Goal: Browse casually

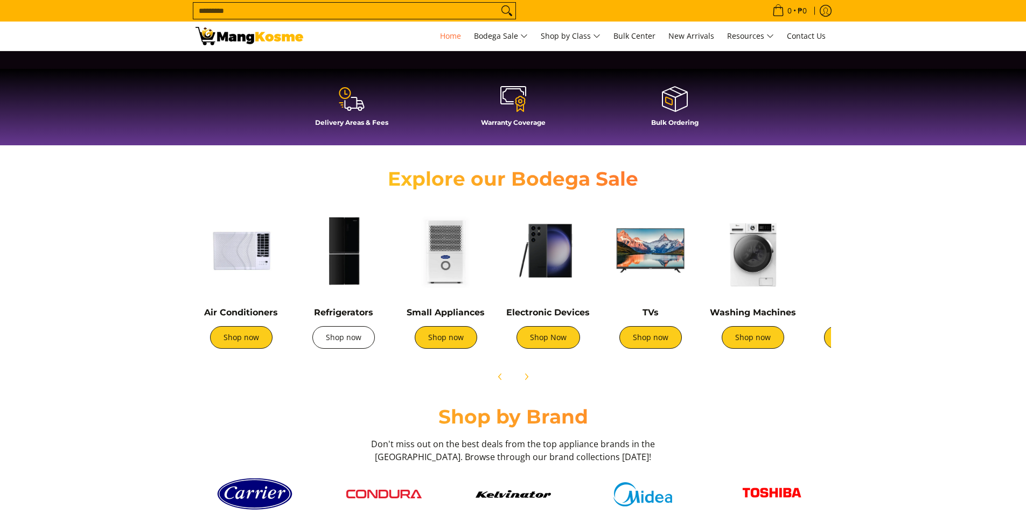
scroll to position [0, 428]
click at [542, 335] on link "Shop Now" at bounding box center [549, 337] width 64 height 23
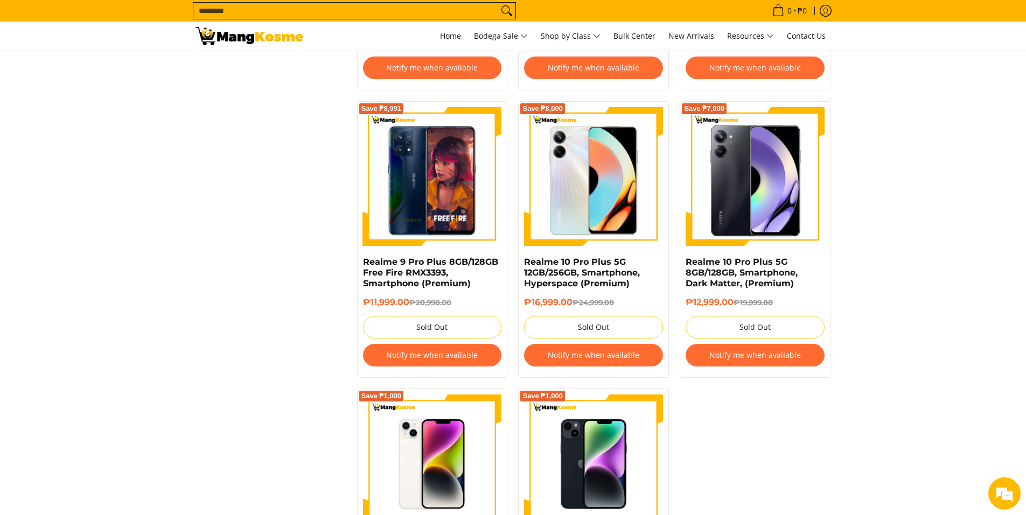
scroll to position [1713, 0]
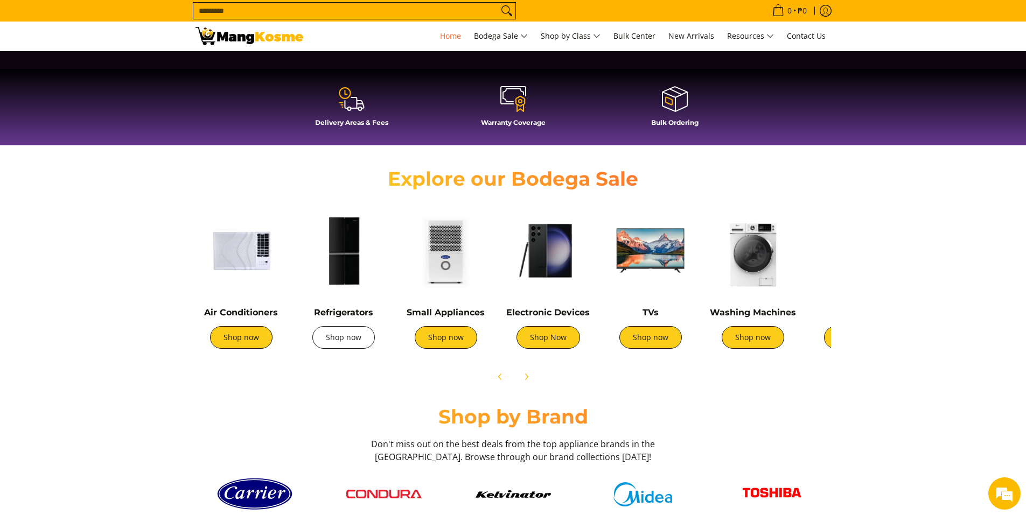
click at [362, 333] on link "Shop now" at bounding box center [343, 337] width 62 height 23
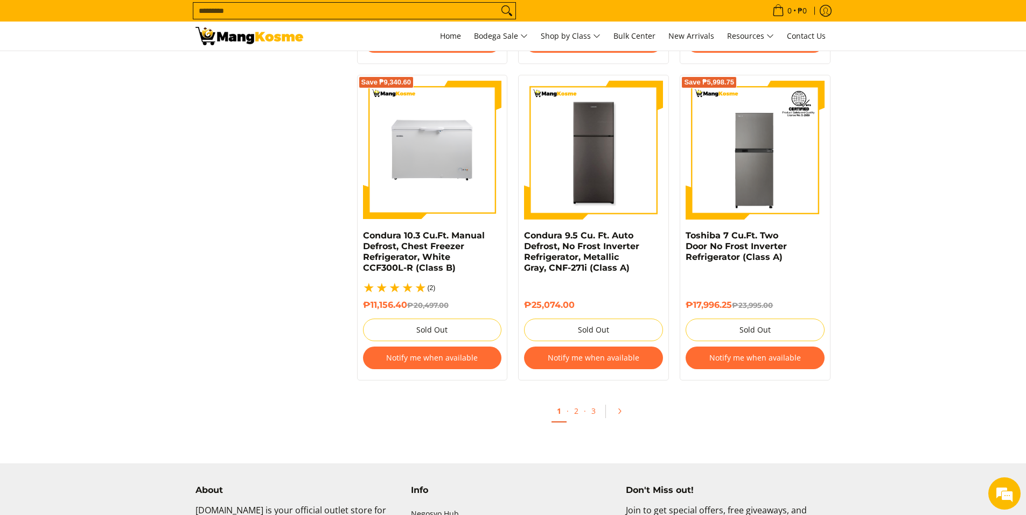
scroll to position [2262, 0]
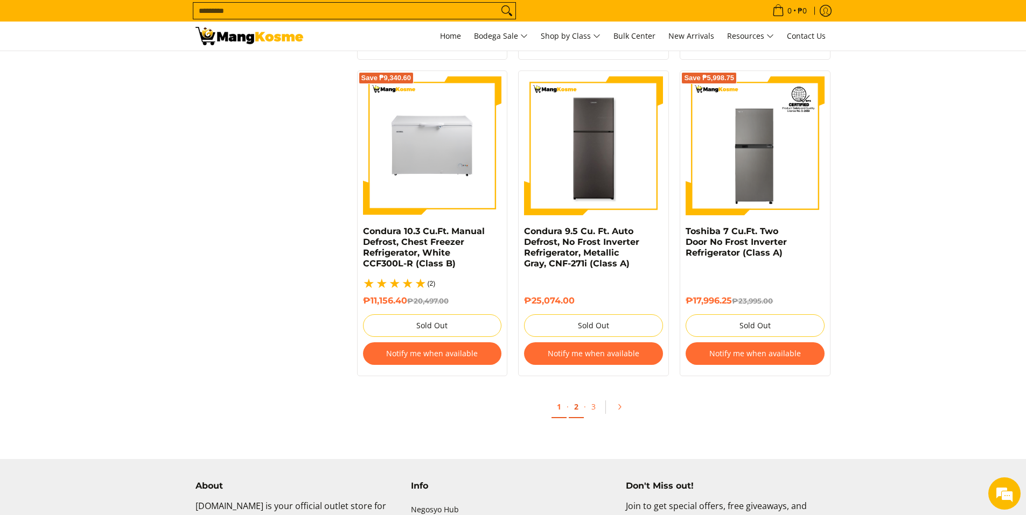
click at [575, 396] on link "2" at bounding box center [576, 407] width 15 height 22
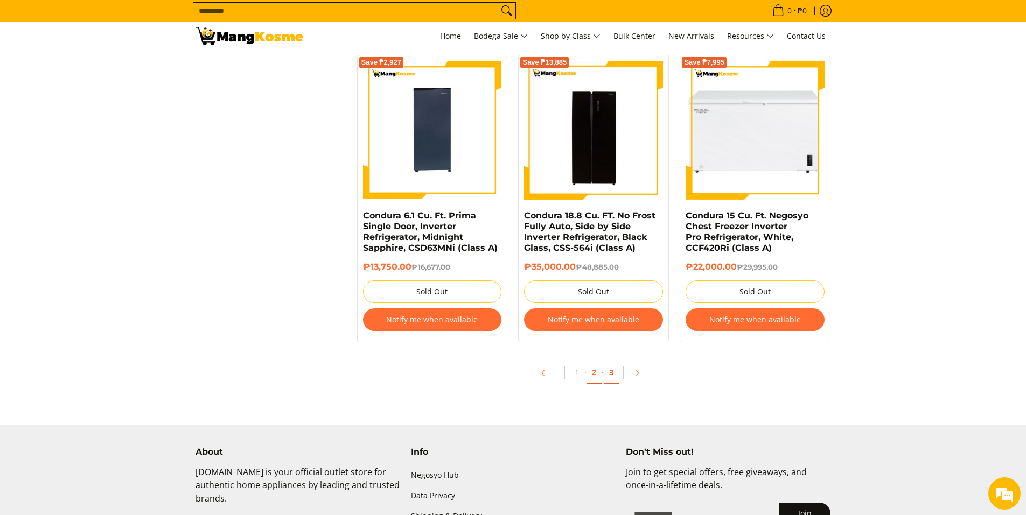
click at [611, 372] on link "3" at bounding box center [611, 373] width 15 height 22
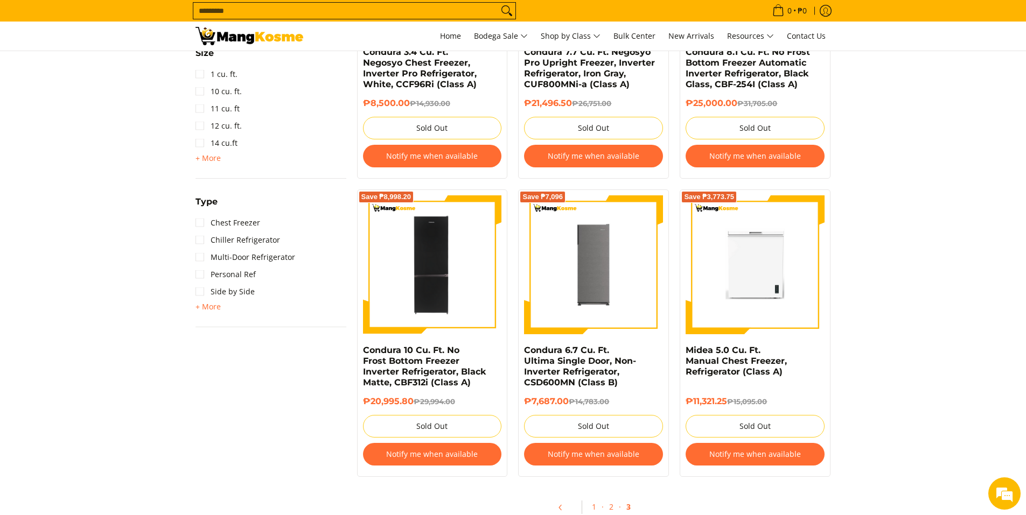
scroll to position [862, 0]
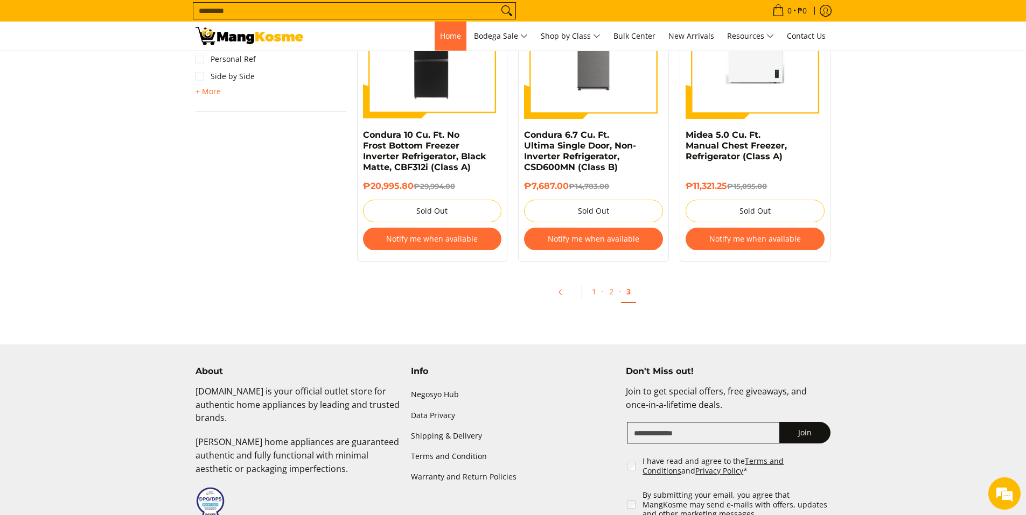
click at [449, 29] on link "Home" at bounding box center [451, 36] width 32 height 29
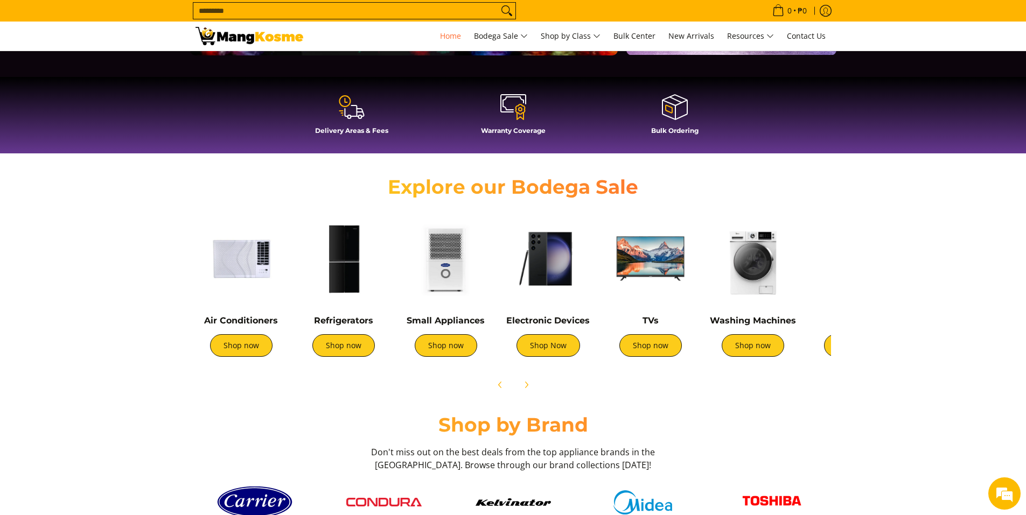
scroll to position [269, 0]
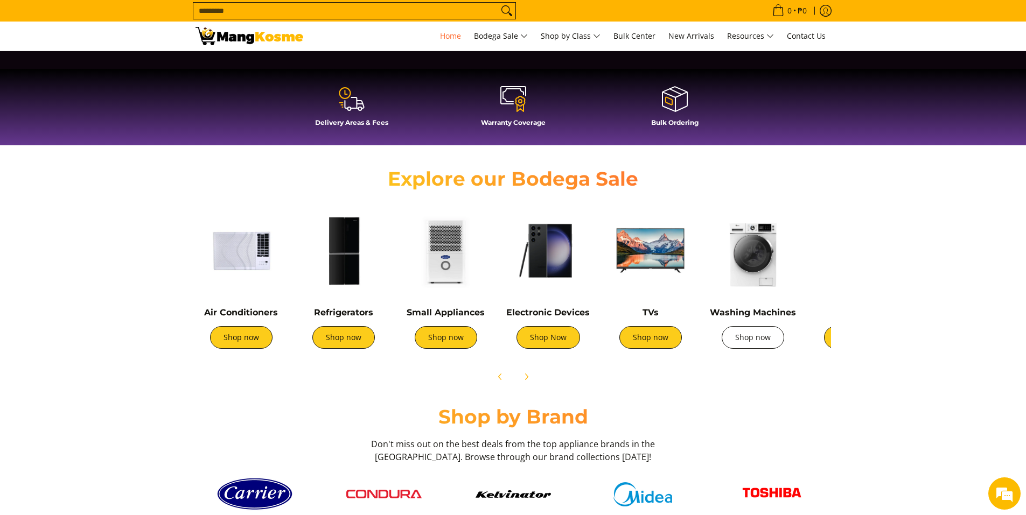
click at [737, 336] on link "Shop now" at bounding box center [753, 337] width 62 height 23
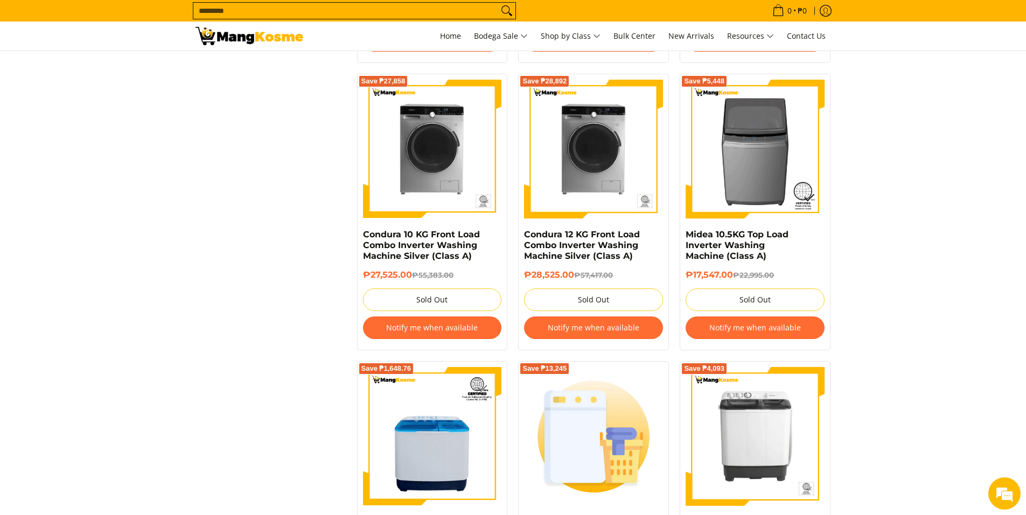
scroll to position [2101, 0]
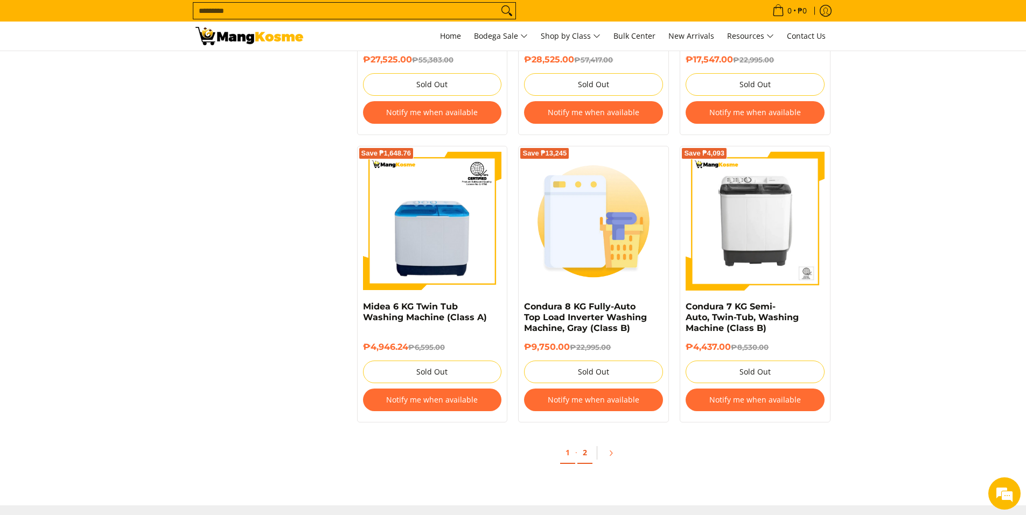
click at [590, 448] on link "2" at bounding box center [584, 453] width 15 height 22
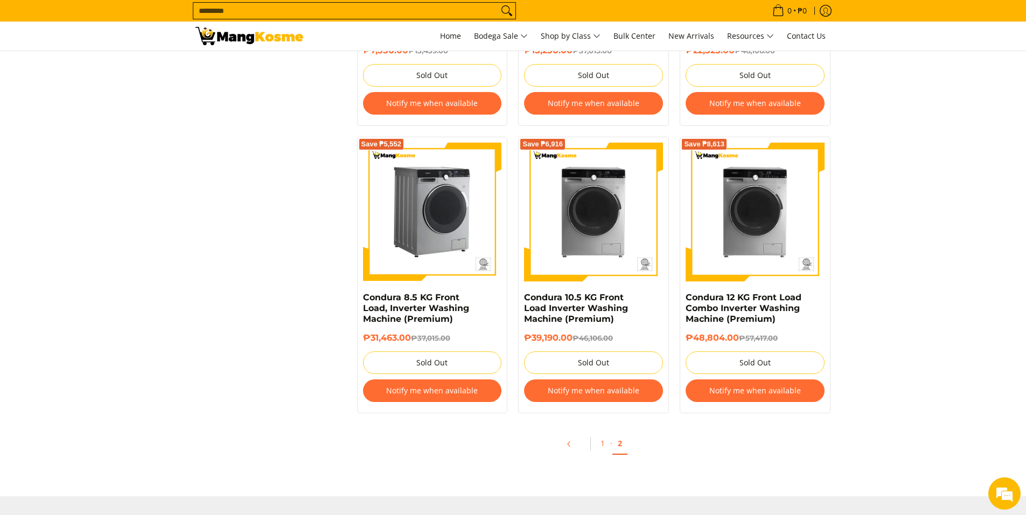
scroll to position [1023, 0]
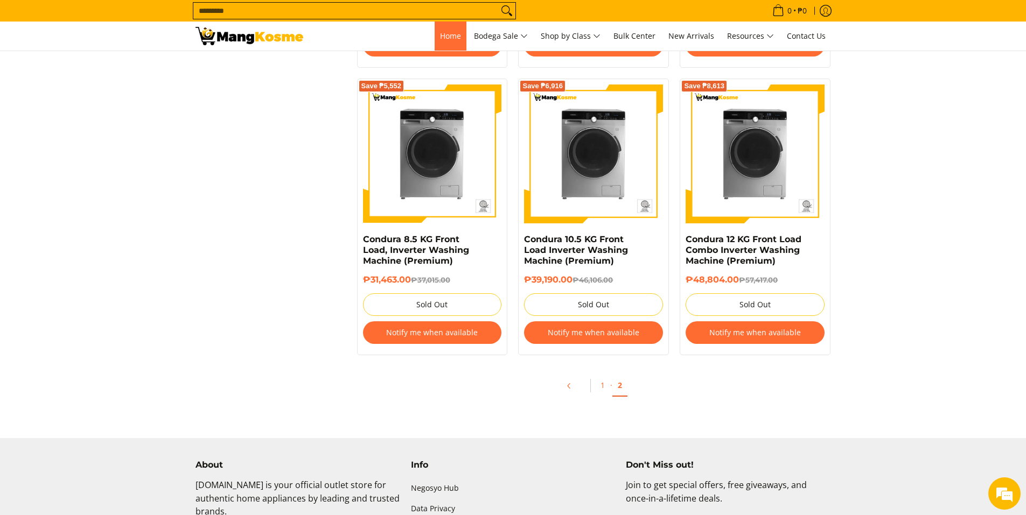
click at [458, 37] on link "Home" at bounding box center [451, 36] width 32 height 29
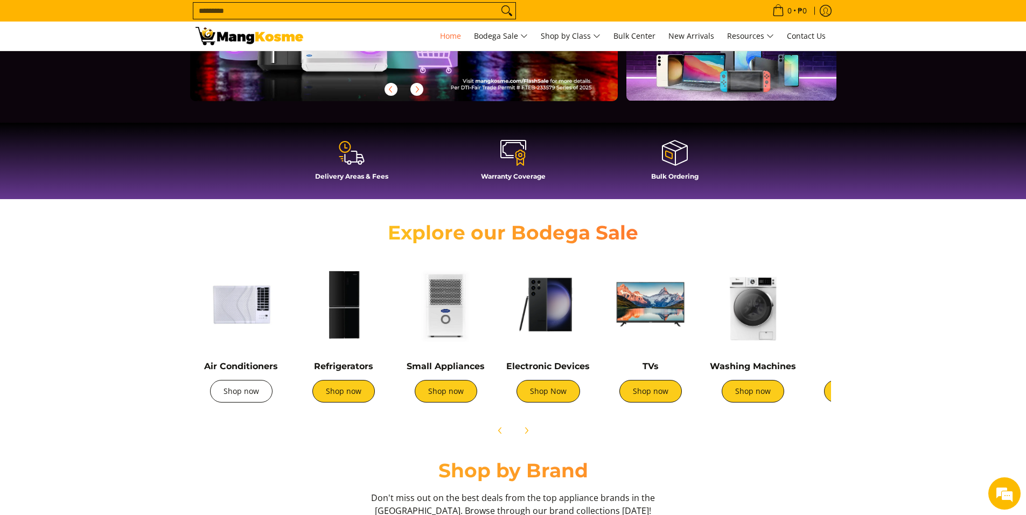
click at [262, 395] on link "Shop now" at bounding box center [241, 391] width 62 height 23
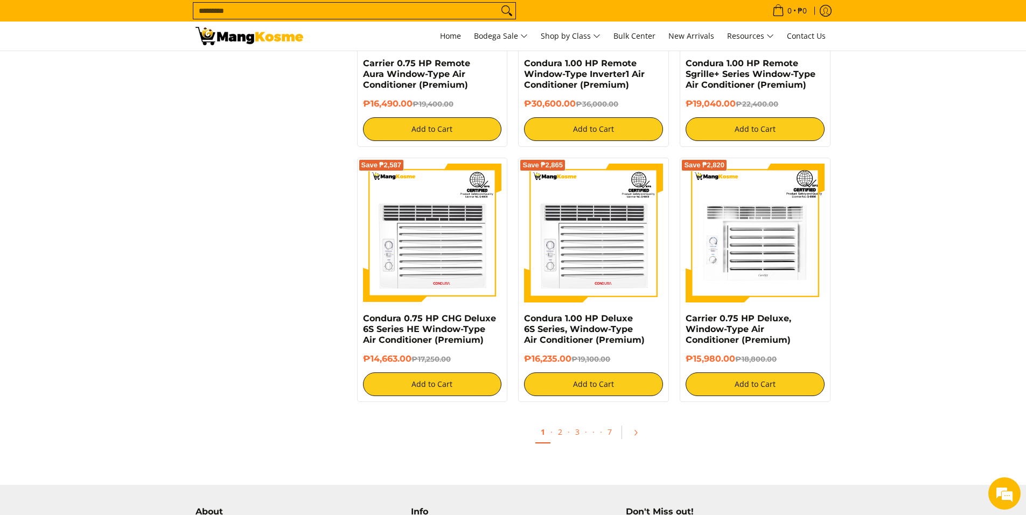
scroll to position [2047, 0]
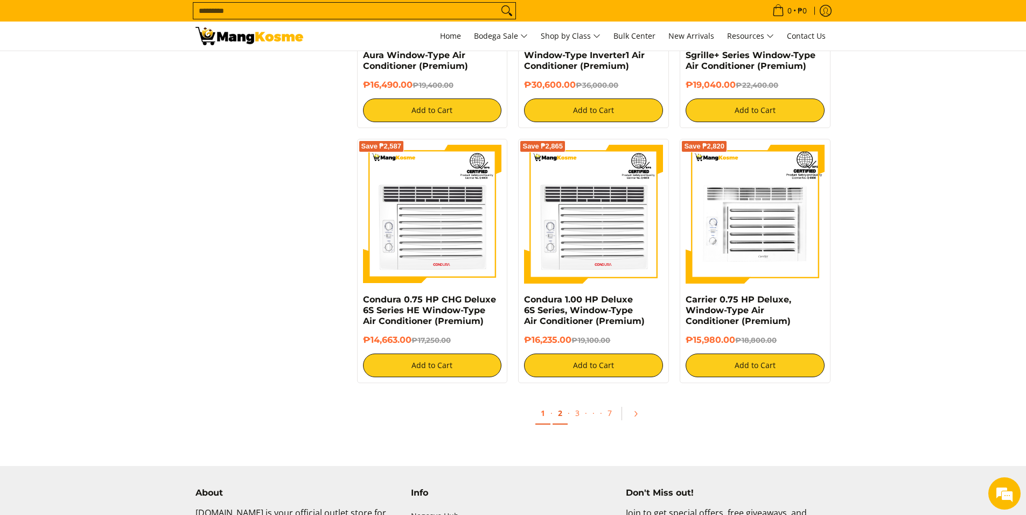
click at [563, 415] on link "2" at bounding box center [560, 414] width 15 height 22
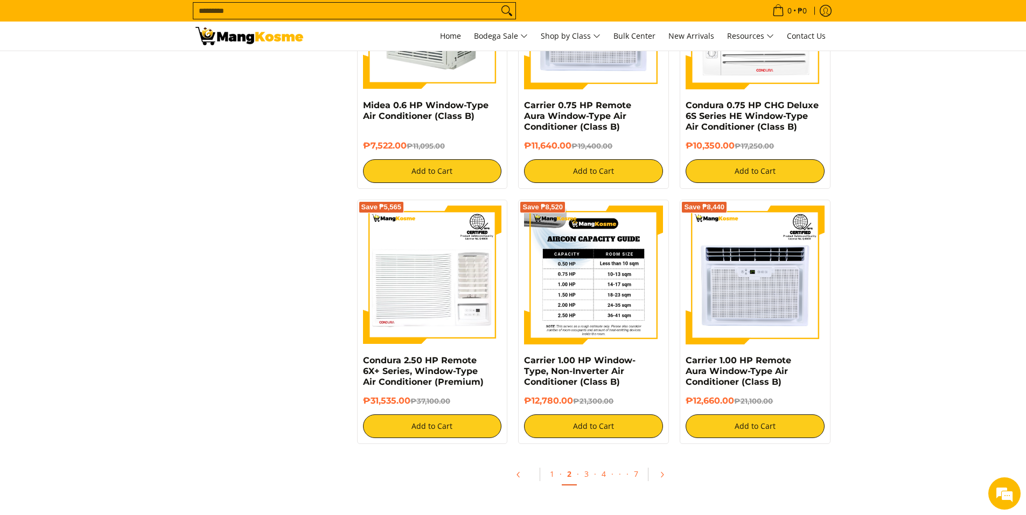
scroll to position [1885, 0]
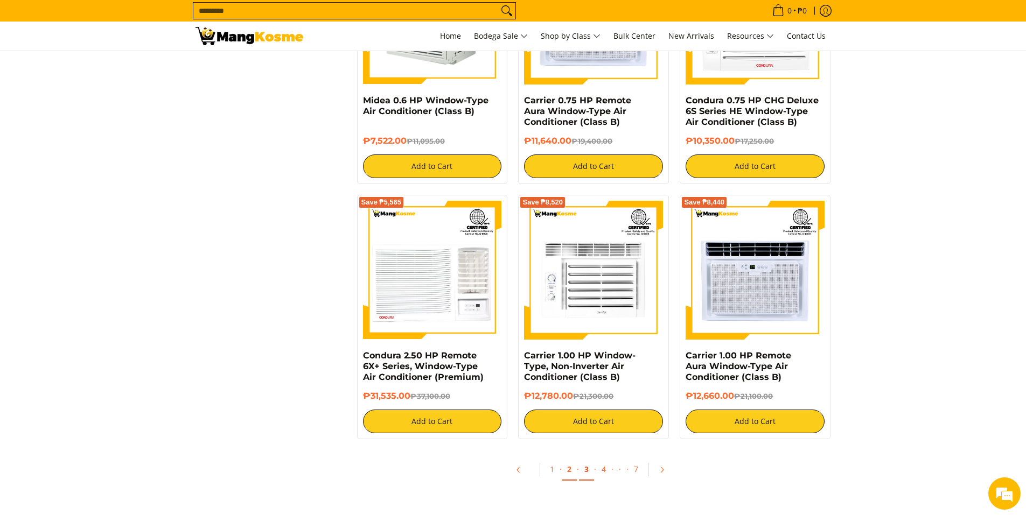
click at [583, 469] on link "3" at bounding box center [586, 470] width 15 height 22
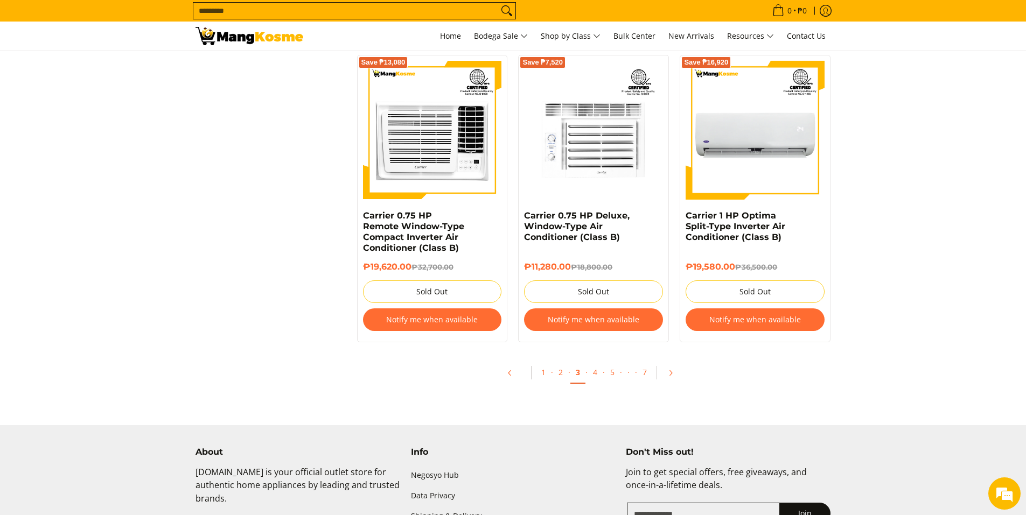
scroll to position [2262, 0]
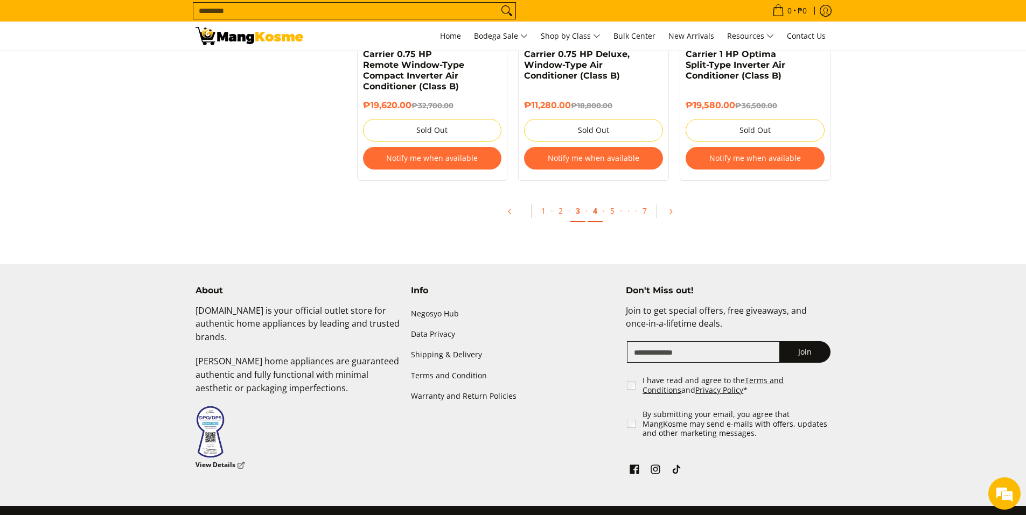
click at [594, 213] on link "4" at bounding box center [595, 211] width 15 height 22
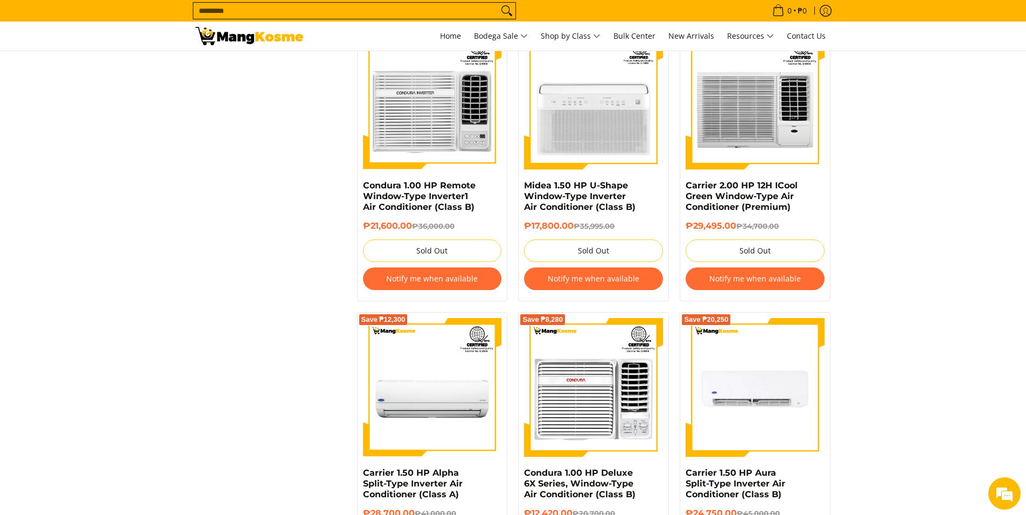
scroll to position [1239, 0]
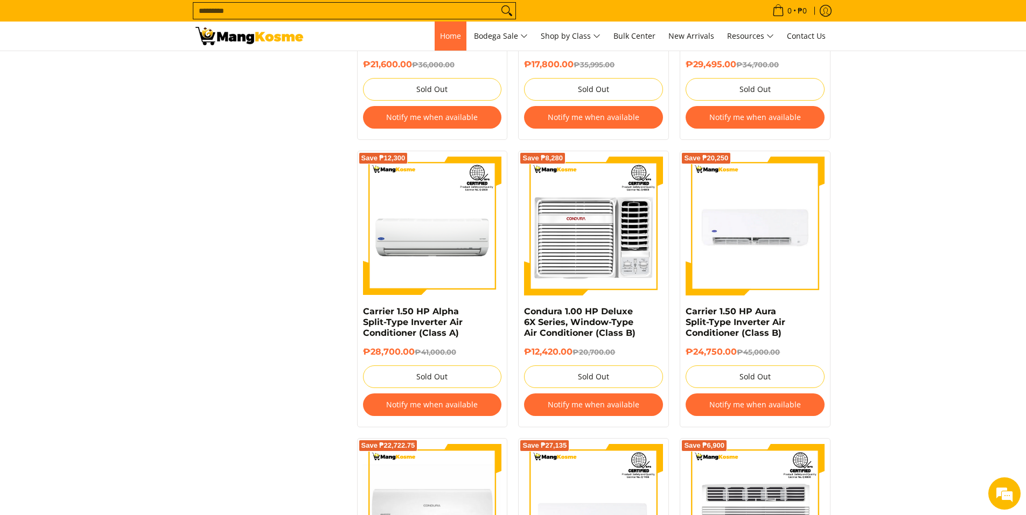
click at [455, 40] on span "Home" at bounding box center [450, 36] width 21 height 10
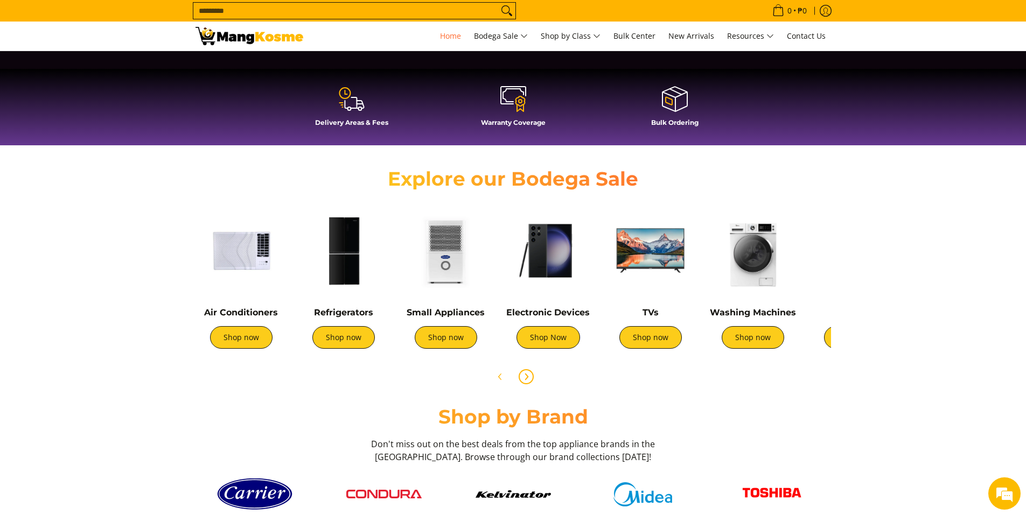
click at [525, 377] on icon "Next" at bounding box center [526, 377] width 9 height 9
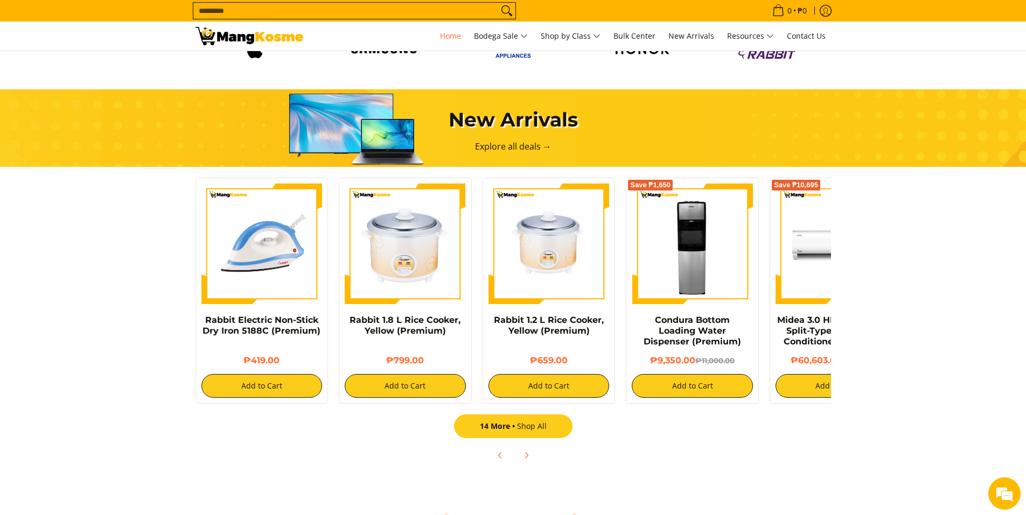
click at [524, 430] on link "14 More Shop All" at bounding box center [513, 427] width 118 height 24
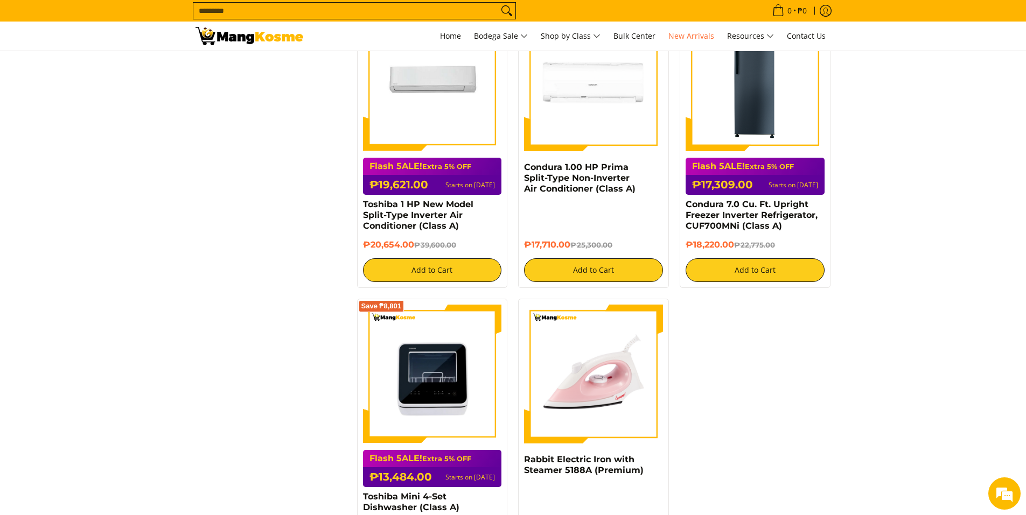
scroll to position [1724, 0]
